Goal: Task Accomplishment & Management: Manage account settings

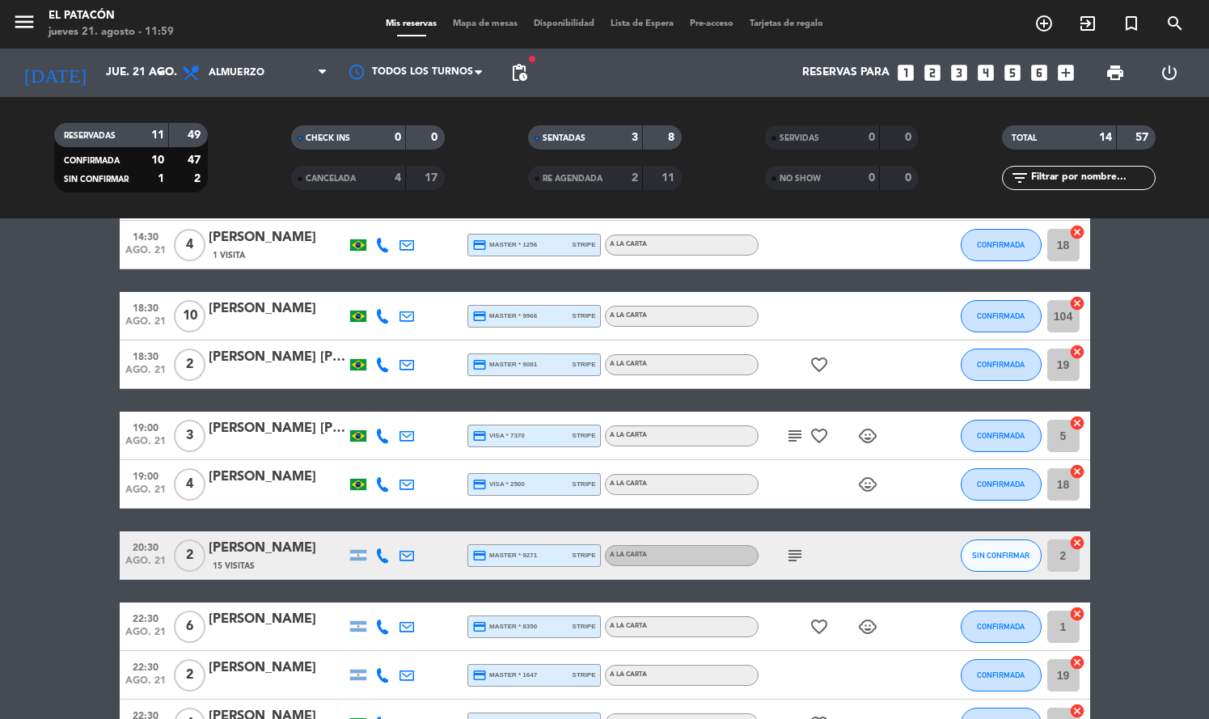
scroll to position [361, 0]
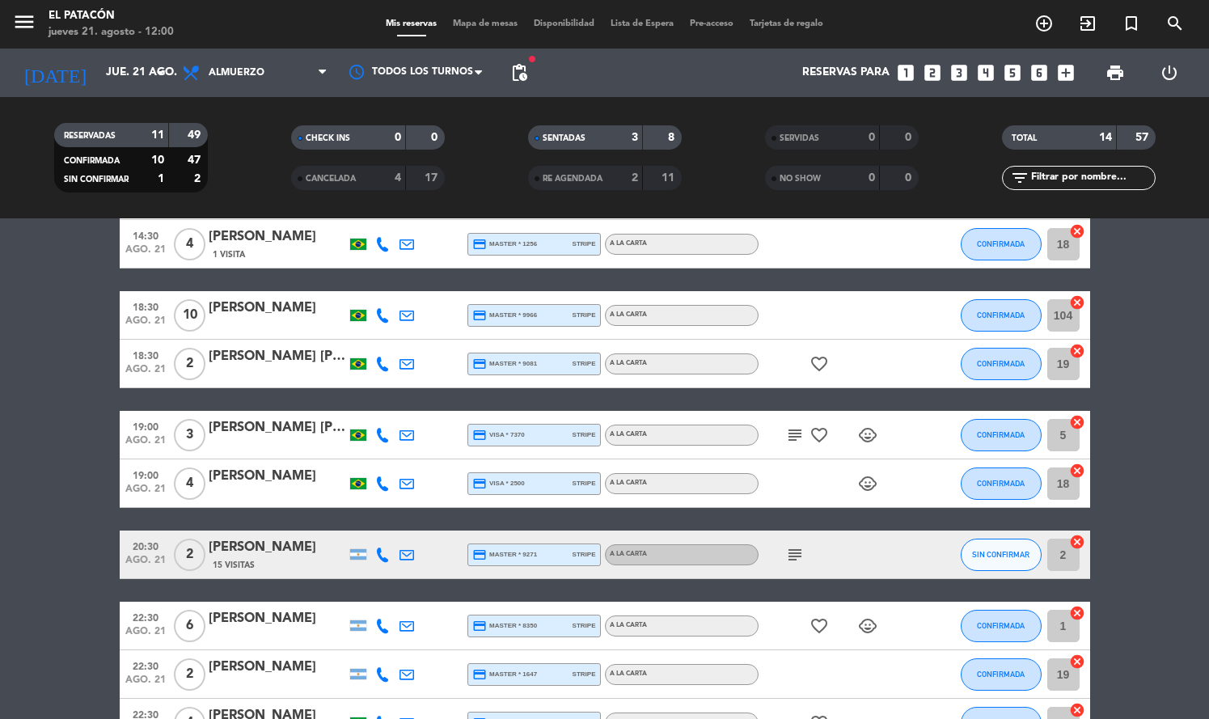
click at [1004, 554] on span "SIN CONFIRMAR" at bounding box center [1000, 554] width 57 height 9
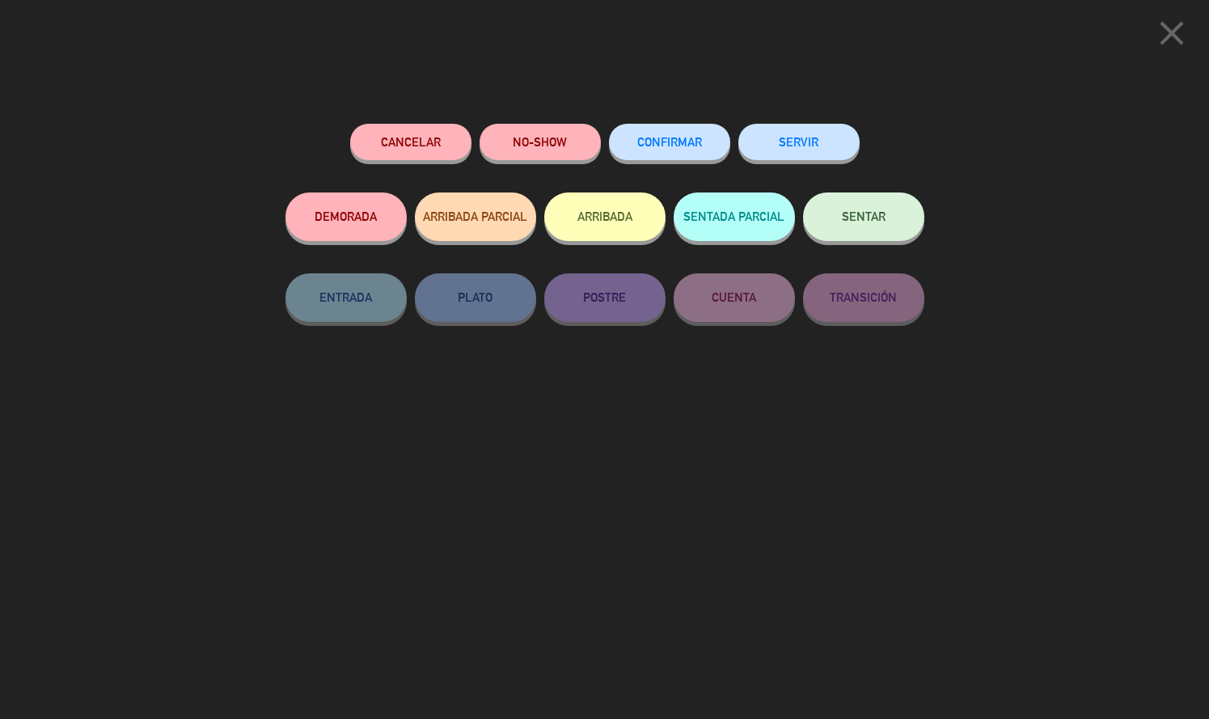
click at [658, 169] on div "CONFIRMAR" at bounding box center [669, 158] width 121 height 69
click at [658, 144] on span "CONFIRMAR" at bounding box center [669, 142] width 65 height 14
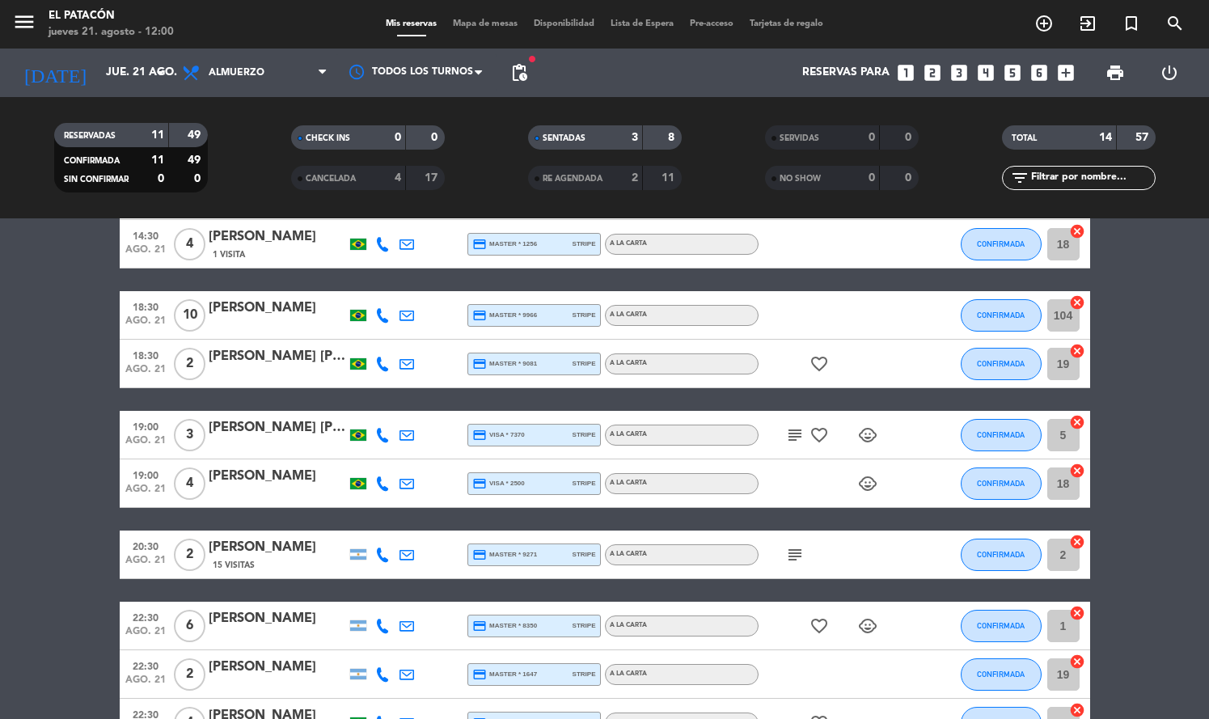
click at [1065, 557] on input "2" at bounding box center [1064, 555] width 32 height 32
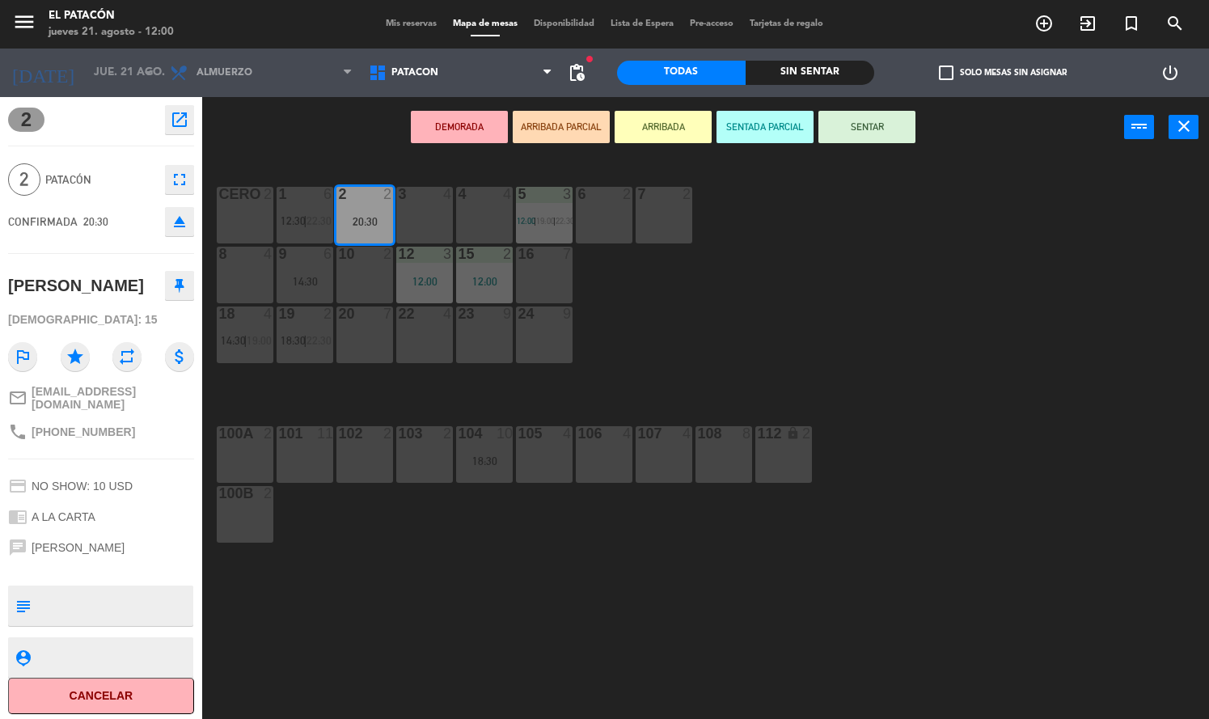
click at [377, 279] on div "10 2" at bounding box center [365, 275] width 57 height 57
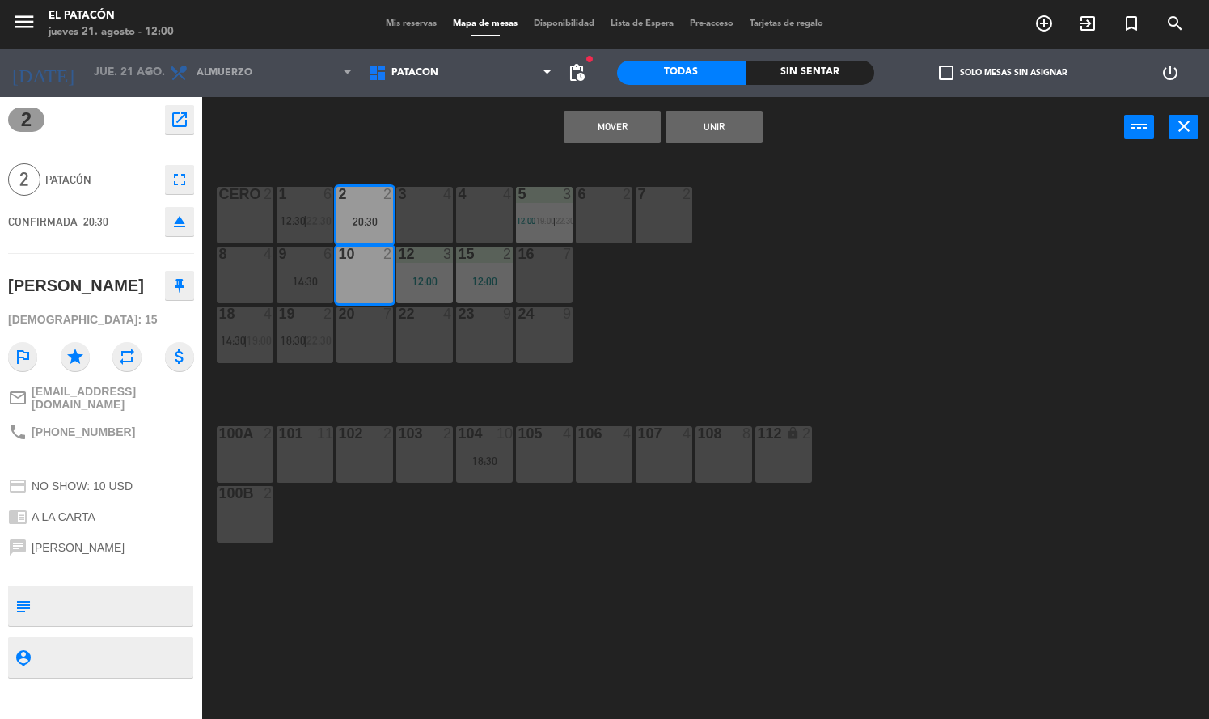
click at [626, 135] on button "Mover" at bounding box center [612, 127] width 97 height 32
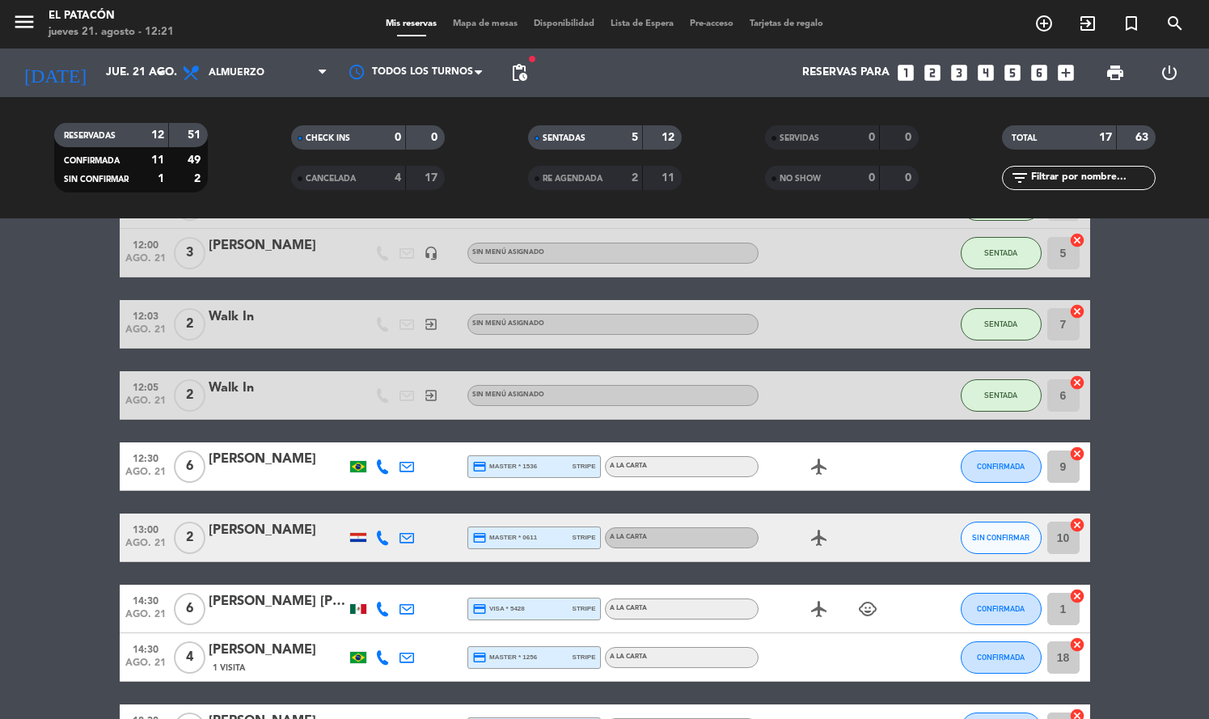
scroll to position [125, 0]
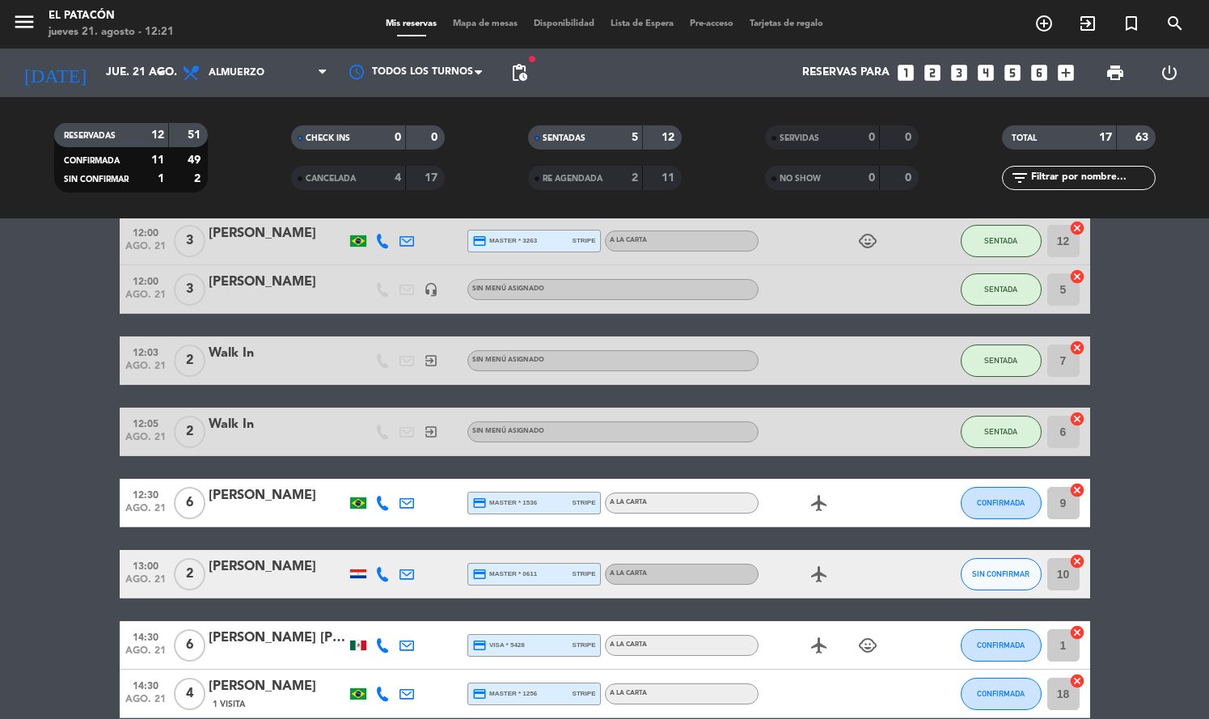
click at [386, 575] on icon at bounding box center [382, 574] width 15 height 15
click at [380, 553] on button "Copiar content_paste" at bounding box center [378, 547] width 49 height 17
click at [1026, 569] on span "SIN CONFIRMAR" at bounding box center [1000, 573] width 57 height 9
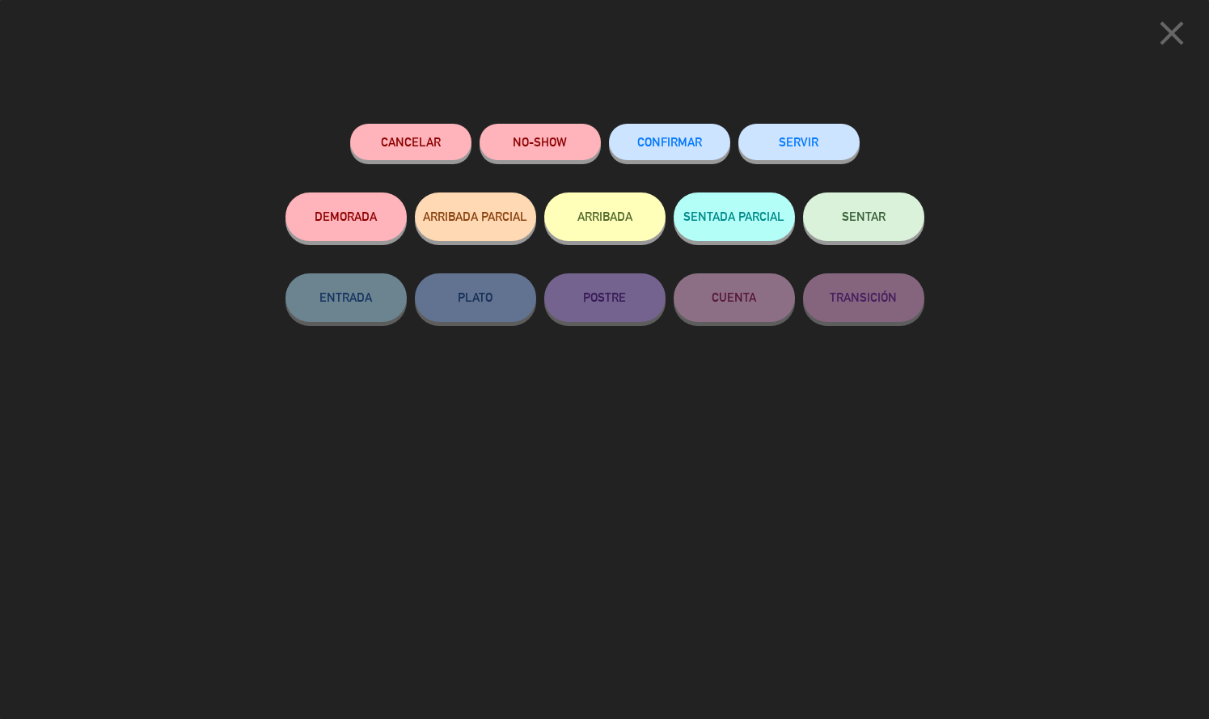
click at [710, 133] on button "CONFIRMAR" at bounding box center [669, 142] width 121 height 36
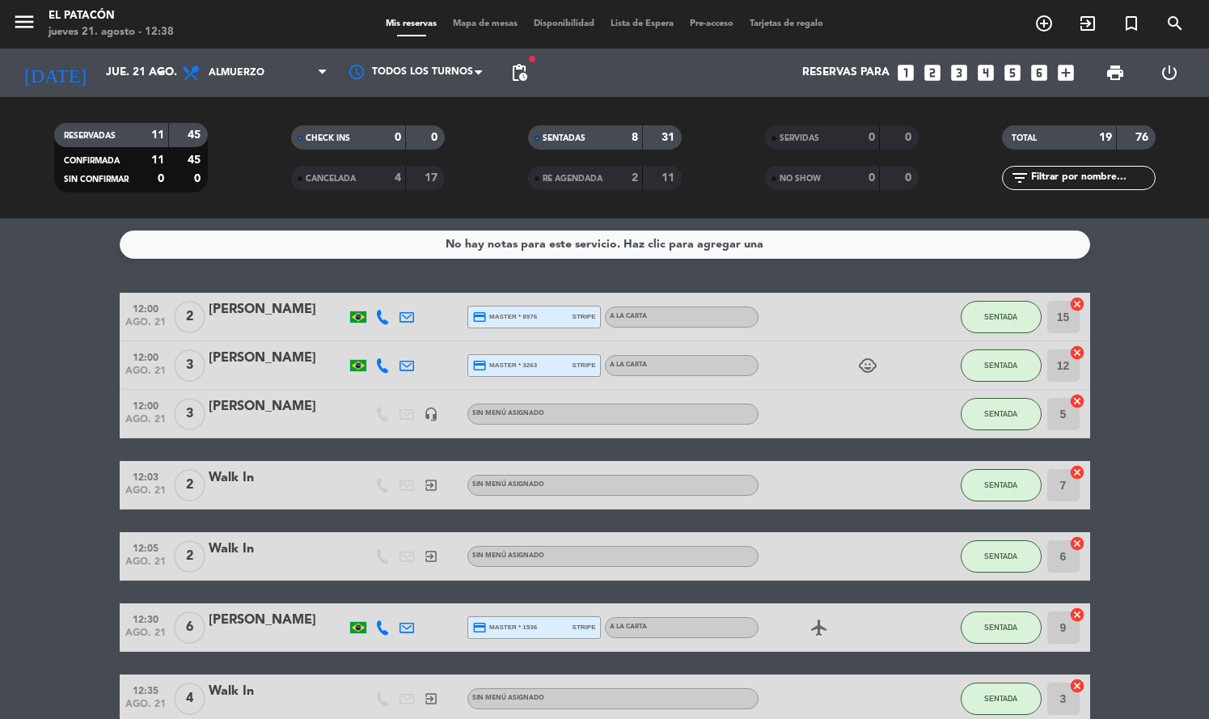
scroll to position [0, 0]
click at [497, 23] on span "Mapa de mesas" at bounding box center [485, 23] width 81 height 9
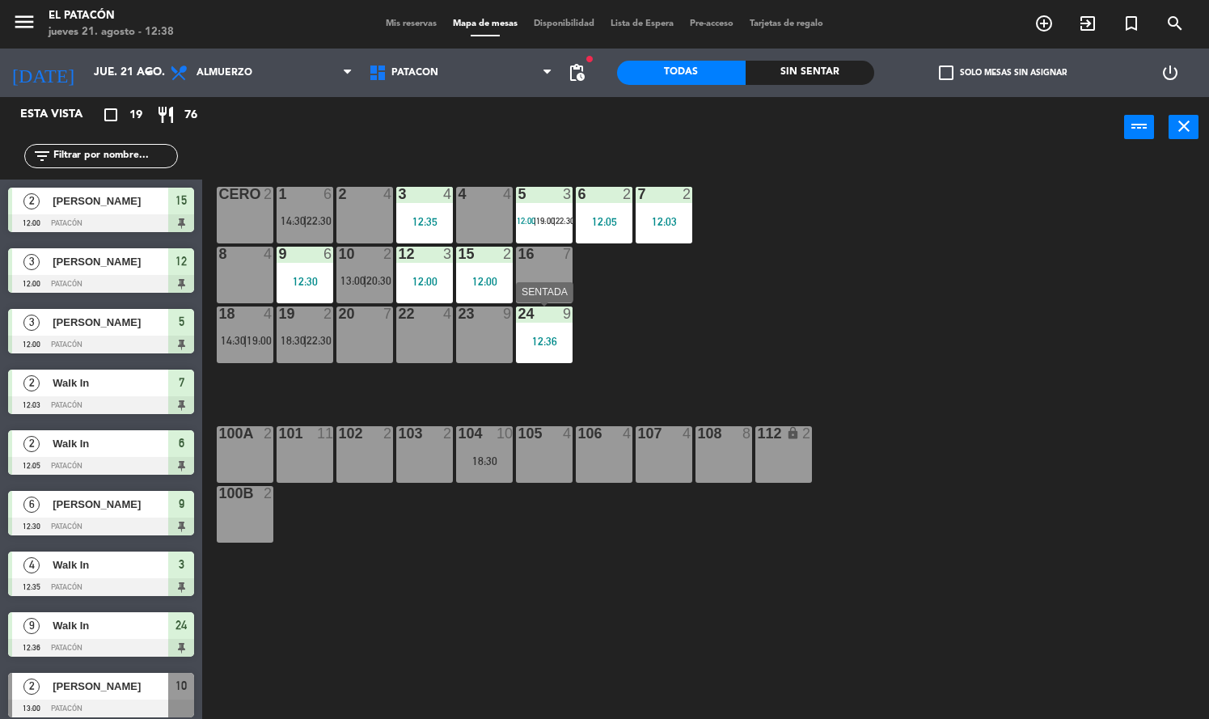
click at [557, 336] on div "12:36" at bounding box center [544, 341] width 57 height 11
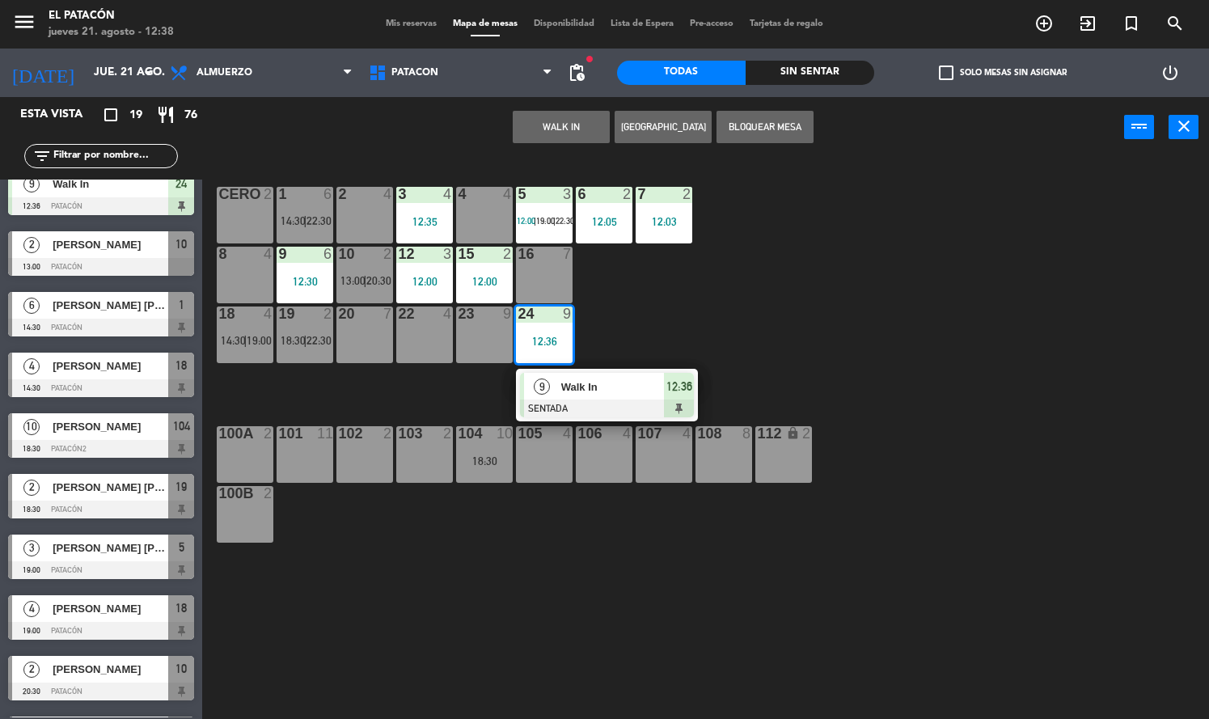
scroll to position [434, 0]
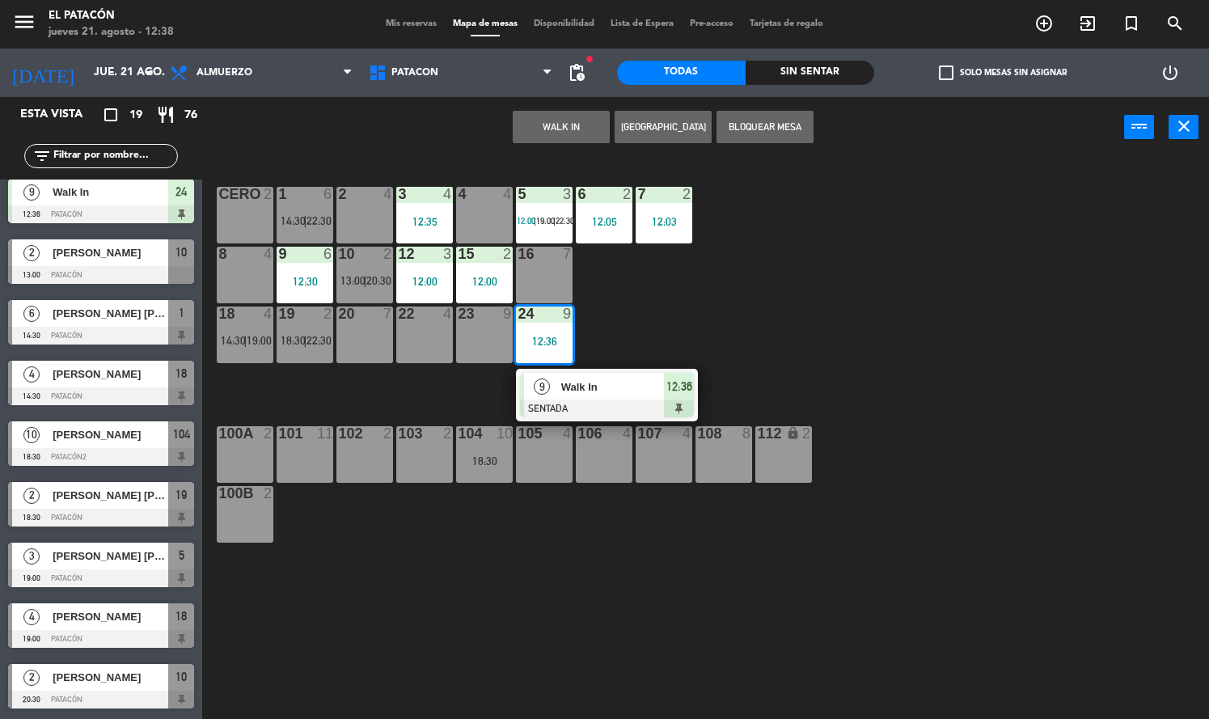
click at [116, 269] on div "2 [PERSON_NAME] 13:00 Patacón 10" at bounding box center [101, 261] width 202 height 61
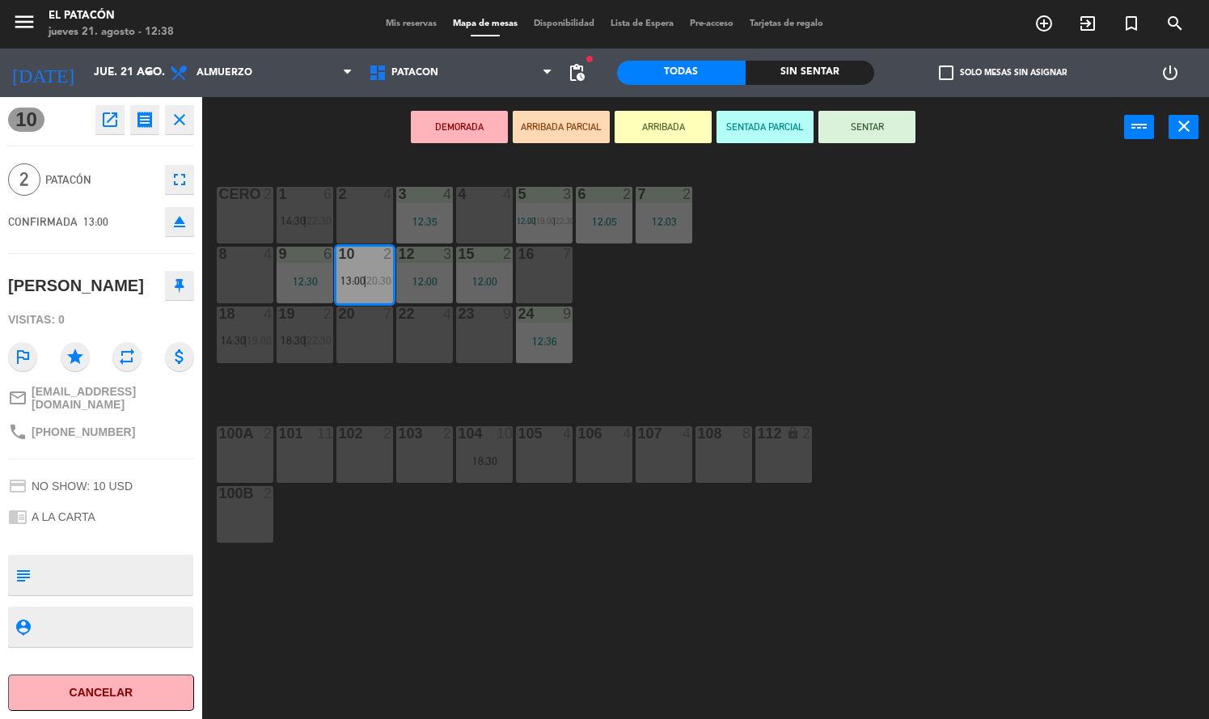
click at [180, 283] on icon at bounding box center [180, 285] width 10 height 15
click at [842, 379] on div "1 6 14:30 | 22:30 2 4 3 4 12:35 4 4 5 3 12:00 | 19:00 | 22:30 6 2 12:05 7 2 12:…" at bounding box center [711, 439] width 995 height 561
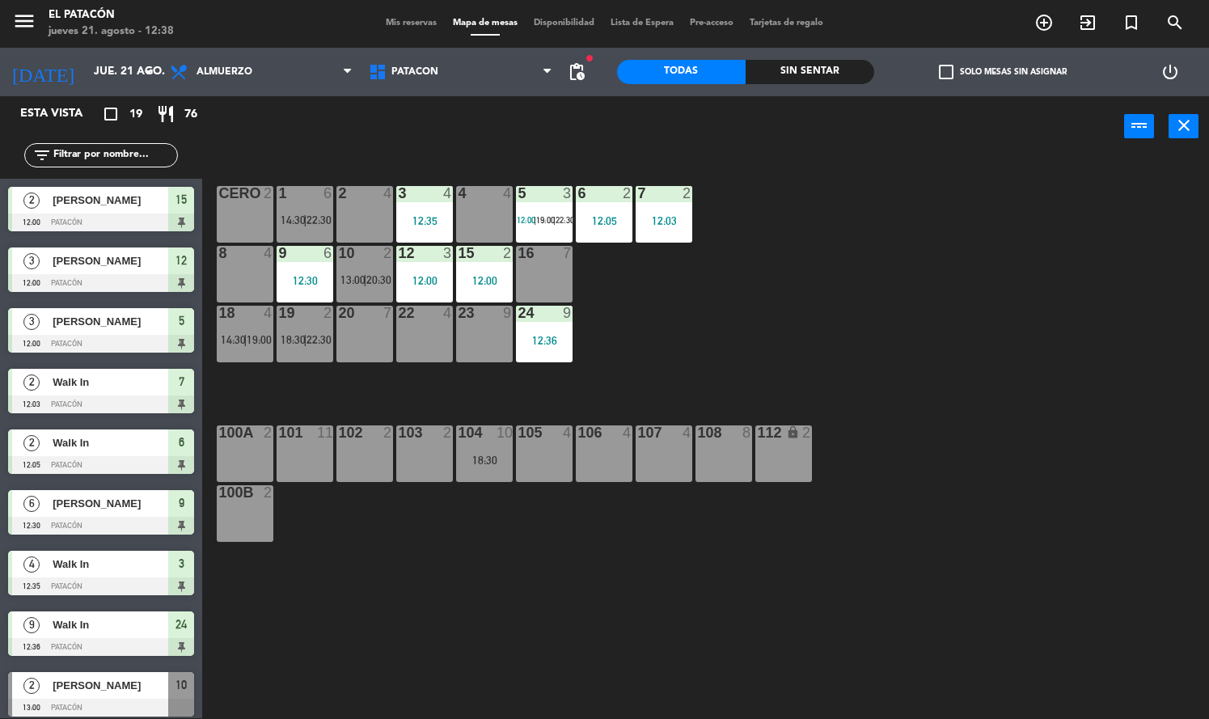
click at [404, 21] on span "Mis reservas" at bounding box center [411, 23] width 67 height 9
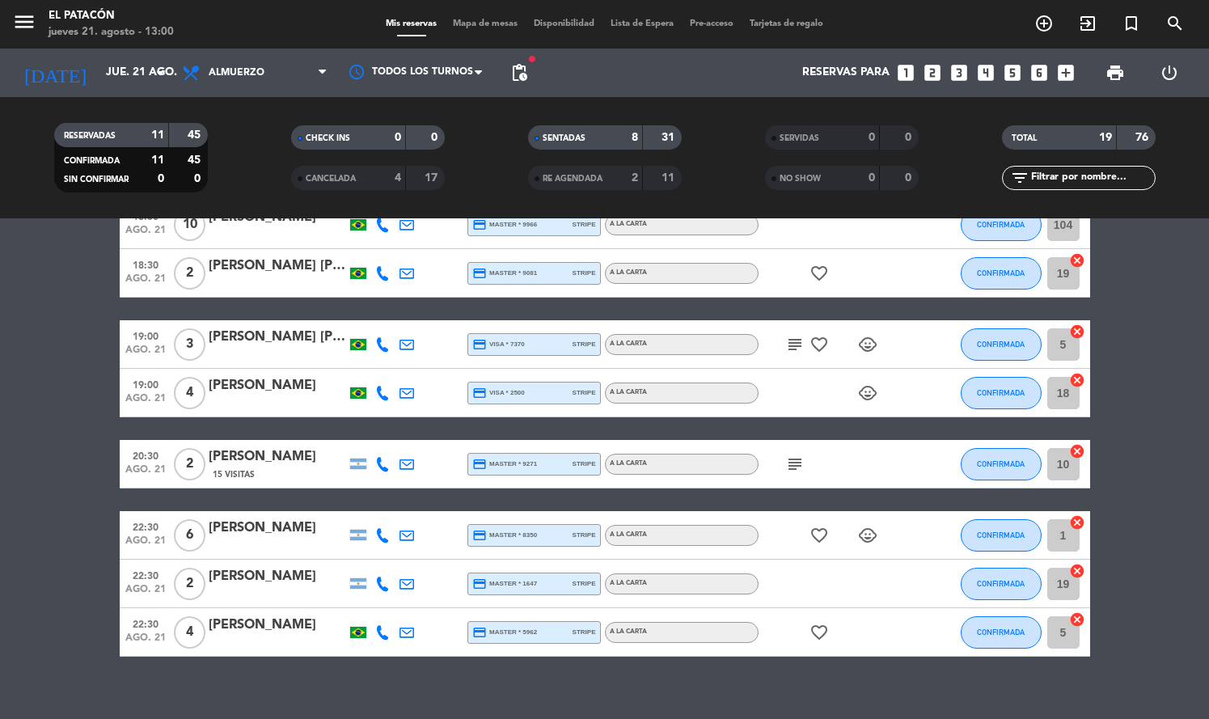
scroll to position [807, 0]
click at [476, 24] on span "Mapa de mesas" at bounding box center [485, 23] width 81 height 9
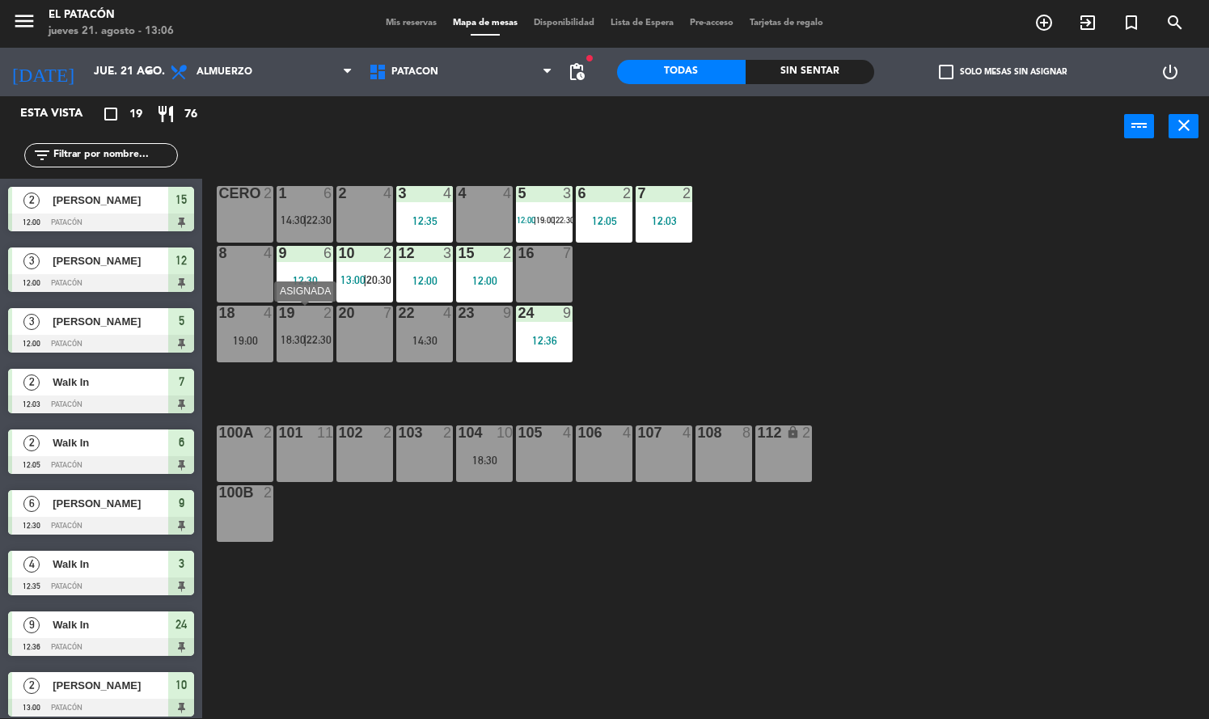
click at [315, 343] on span "22:30" at bounding box center [319, 339] width 25 height 13
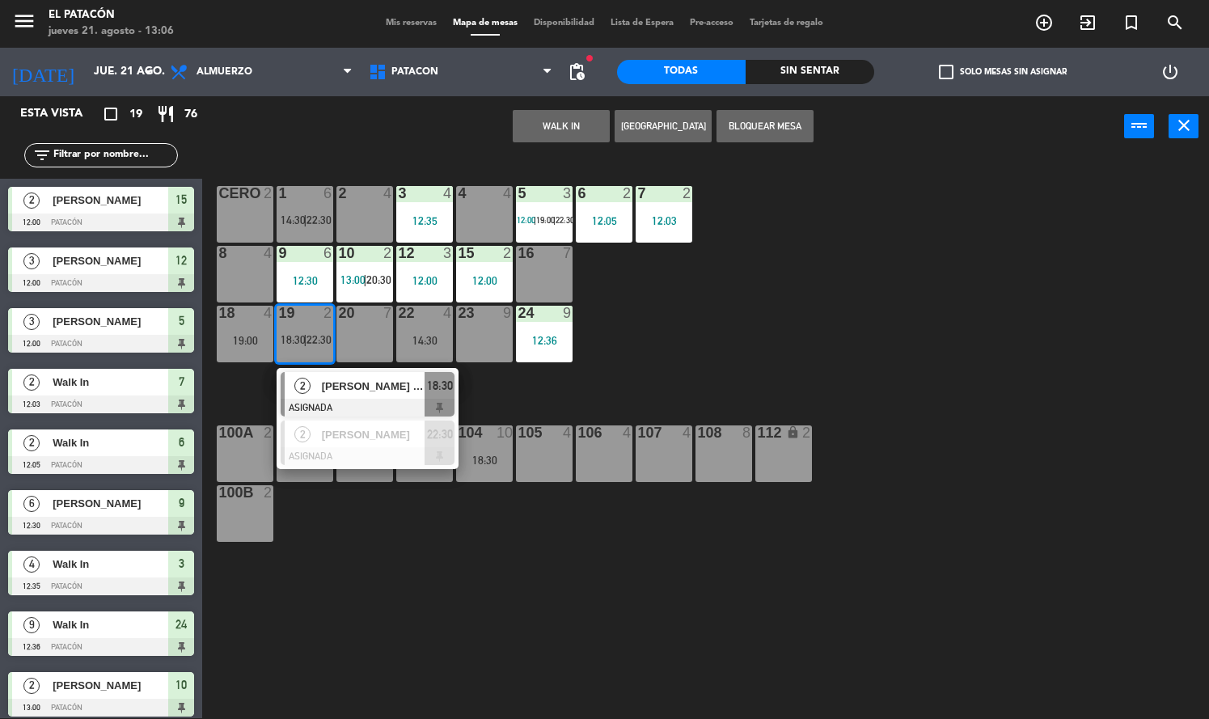
click at [676, 115] on button "[GEOGRAPHIC_DATA]" at bounding box center [663, 126] width 97 height 32
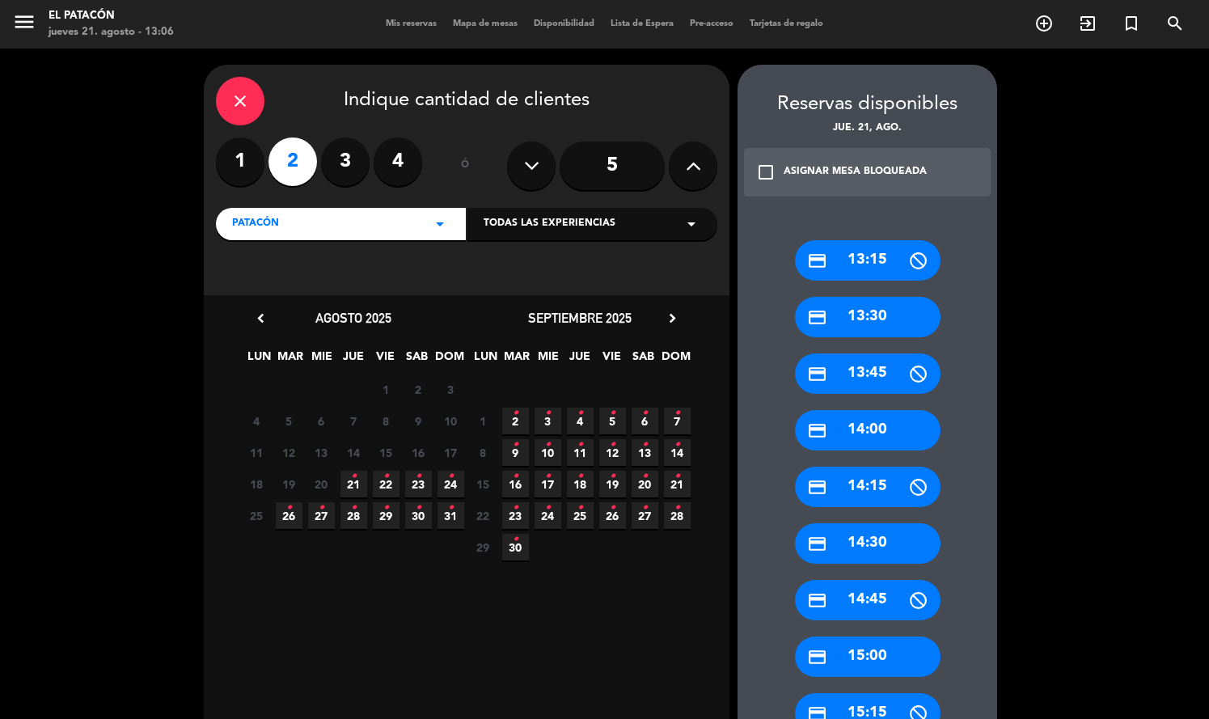
click at [899, 311] on div "credit_card 13:30" at bounding box center [868, 317] width 146 height 40
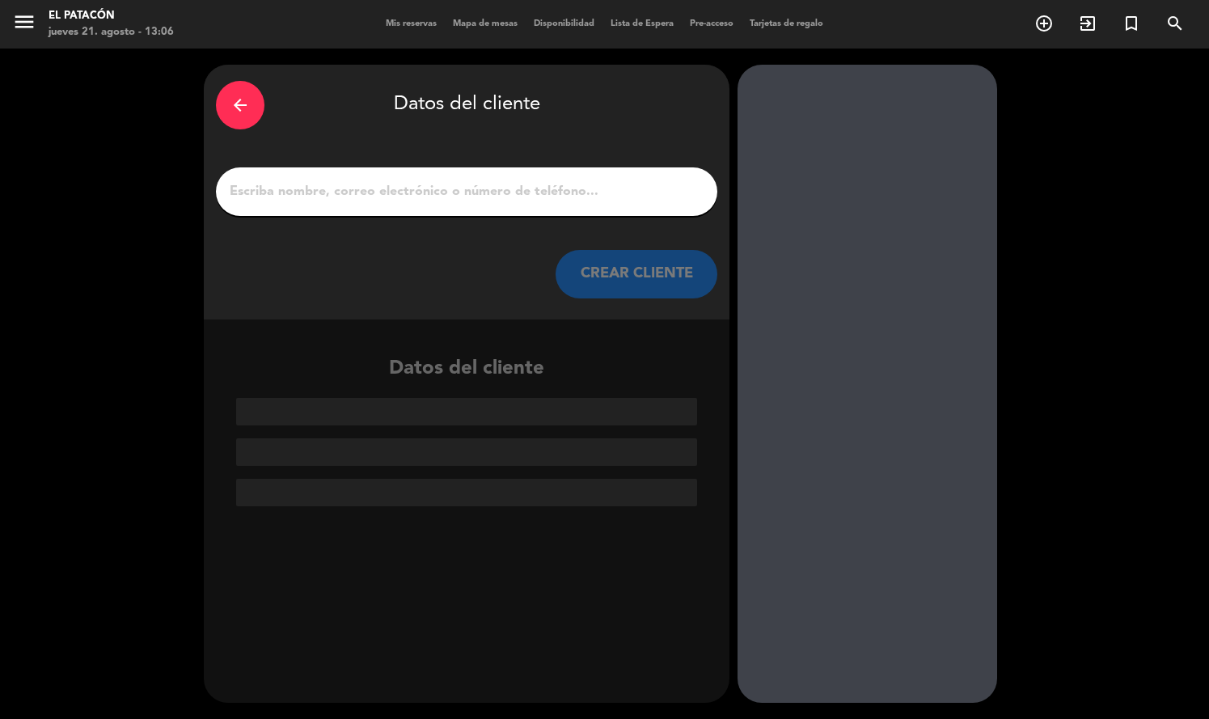
click at [524, 193] on input "1" at bounding box center [466, 191] width 477 height 23
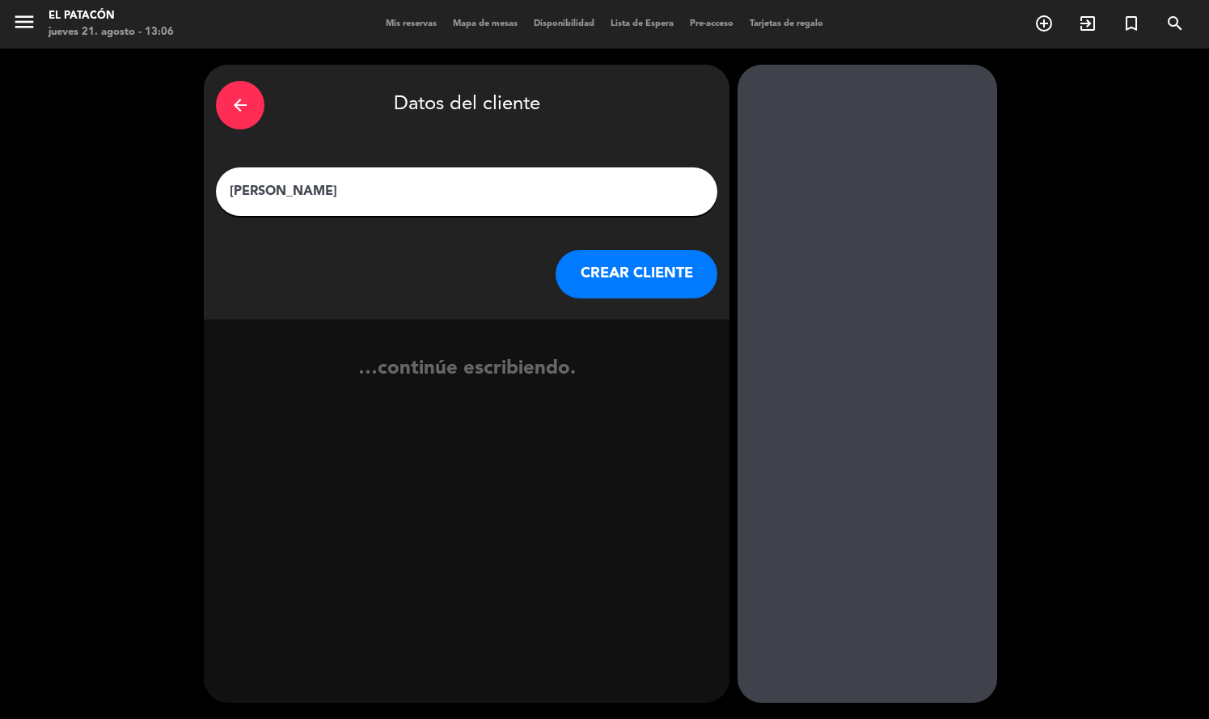
type input "[PERSON_NAME]"
click at [617, 259] on button "CREAR CLIENTE" at bounding box center [637, 274] width 162 height 49
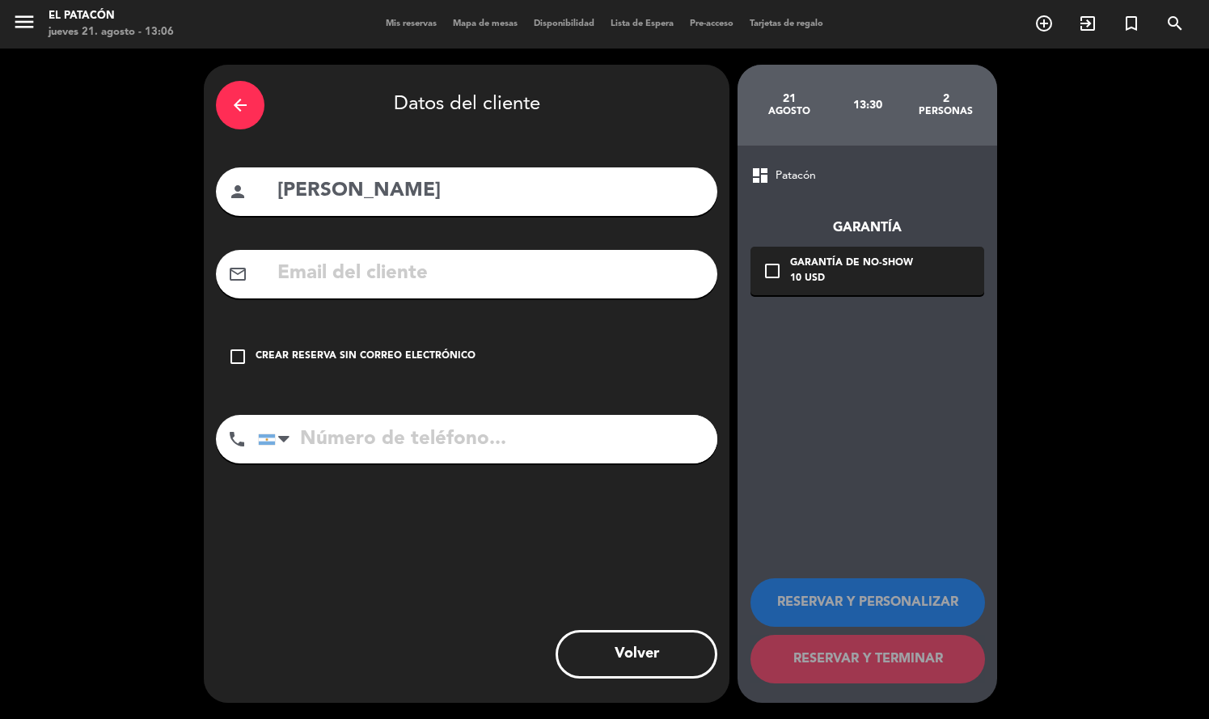
click at [442, 353] on div "Crear reserva sin correo electrónico" at bounding box center [366, 357] width 220 height 16
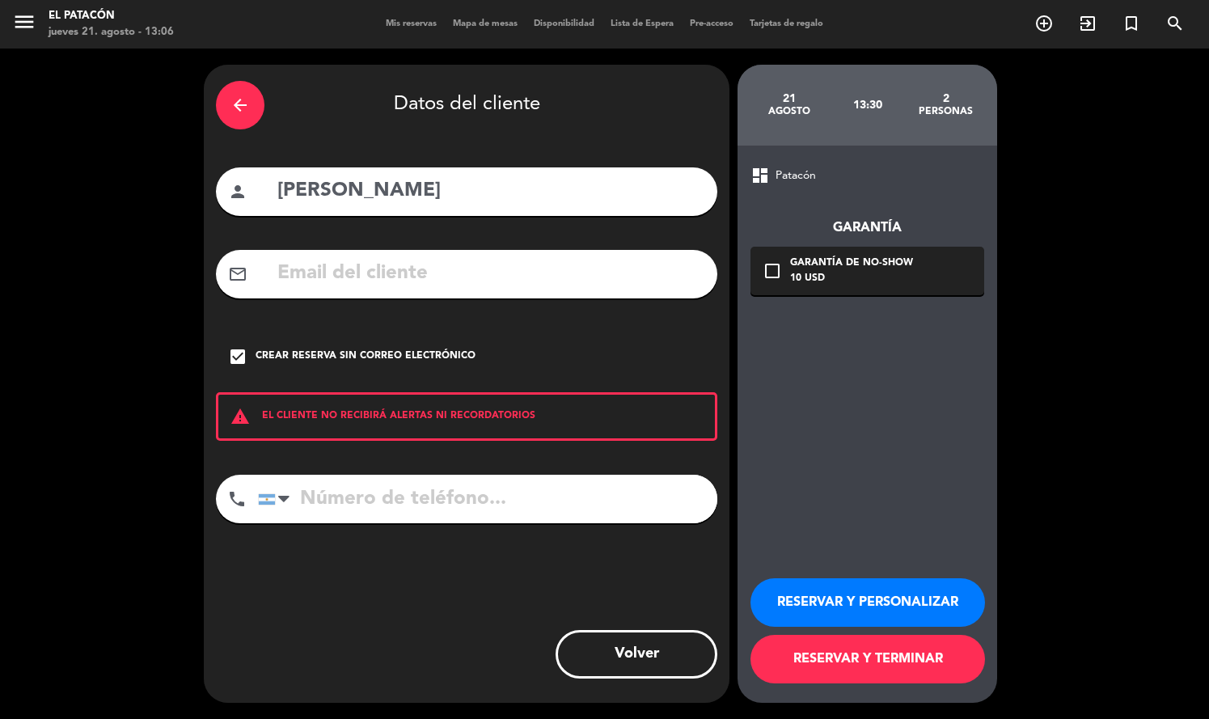
click at [392, 487] on input "tel" at bounding box center [487, 499] width 459 height 49
paste input "[PHONE_NUMBER]"
type input "[PHONE_NUMBER]"
click at [784, 657] on button "RESERVAR Y TERMINAR" at bounding box center [868, 659] width 235 height 49
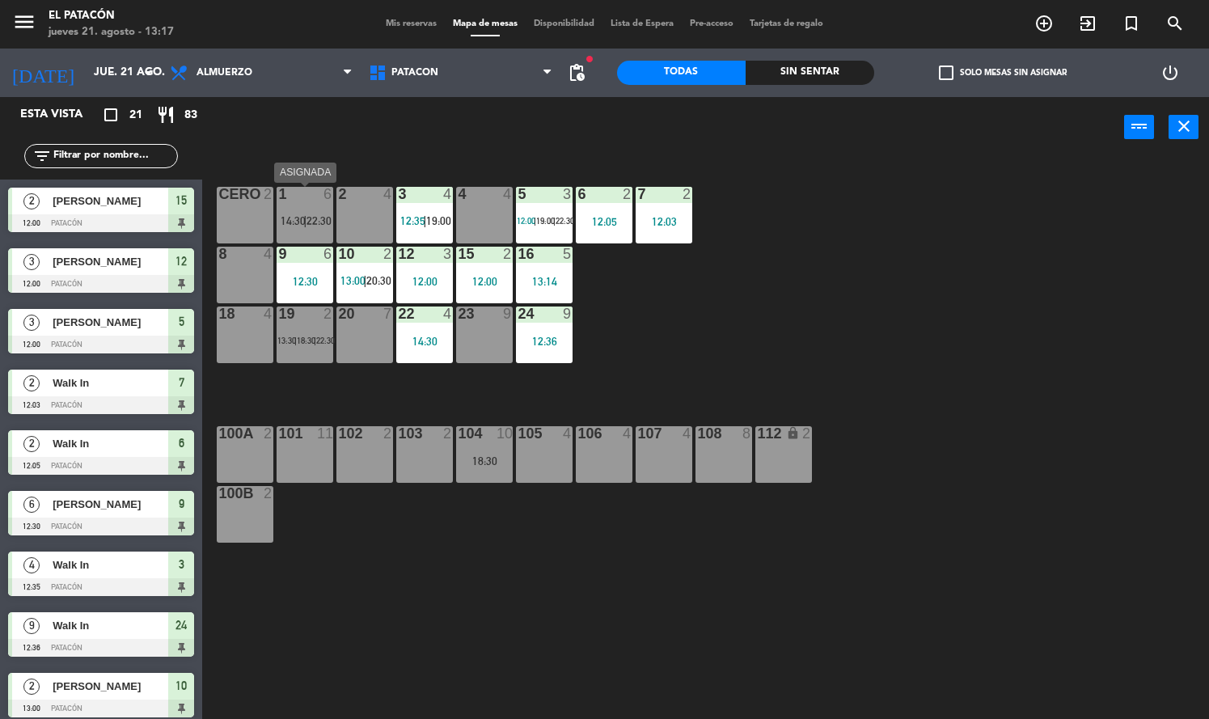
click at [304, 207] on div "1 6 14:30 | 22:30" at bounding box center [305, 215] width 57 height 57
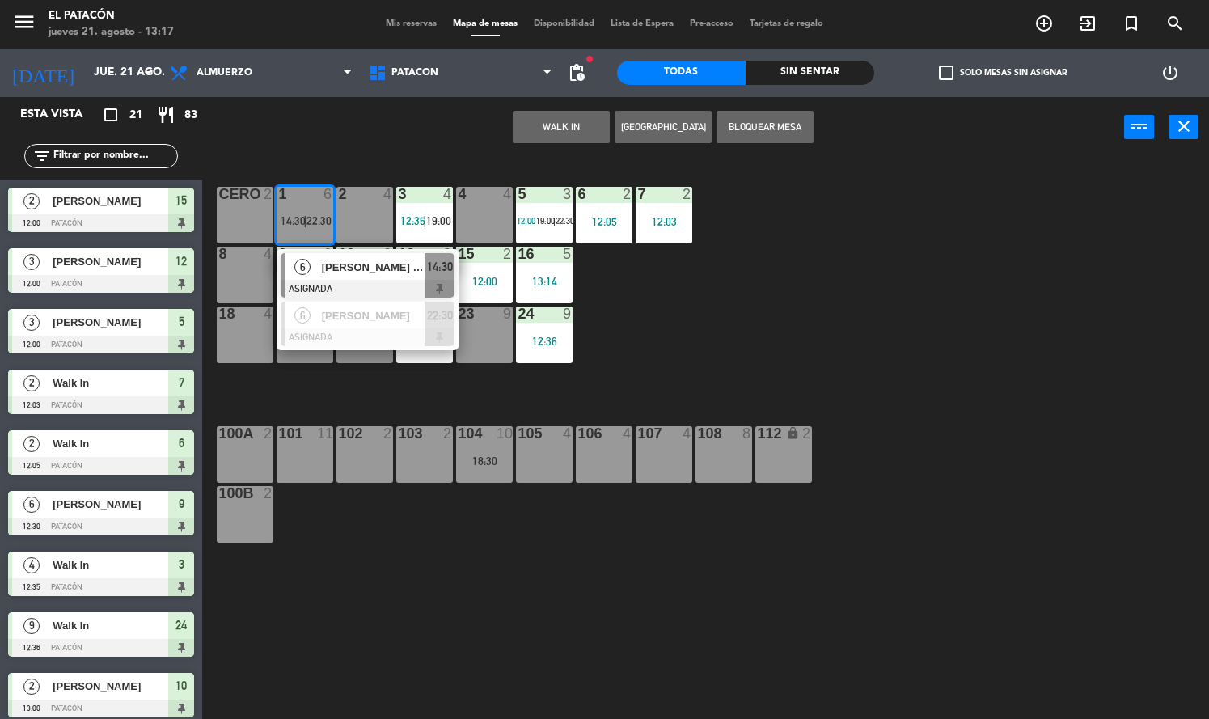
click at [733, 390] on div "1 6 14:30 | 22:30 6 [PERSON_NAME] [PERSON_NAME] ASIGNADA 14:30 6 [PERSON_NAME] …" at bounding box center [711, 439] width 995 height 561
